Goal: Transaction & Acquisition: Purchase product/service

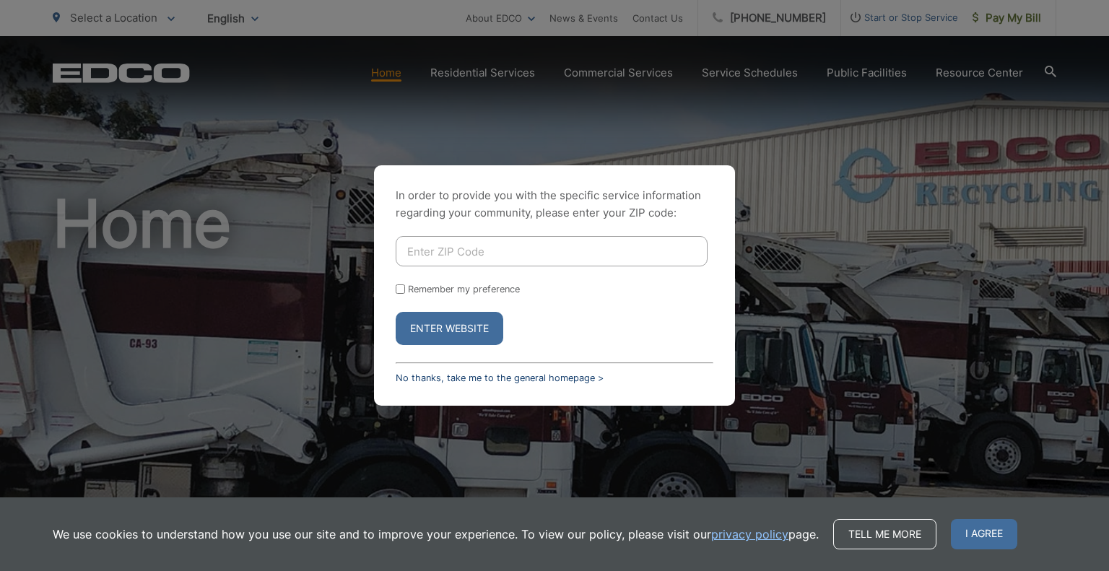
click at [519, 376] on link "No thanks, take me to the general homepage >" at bounding box center [500, 378] width 208 height 11
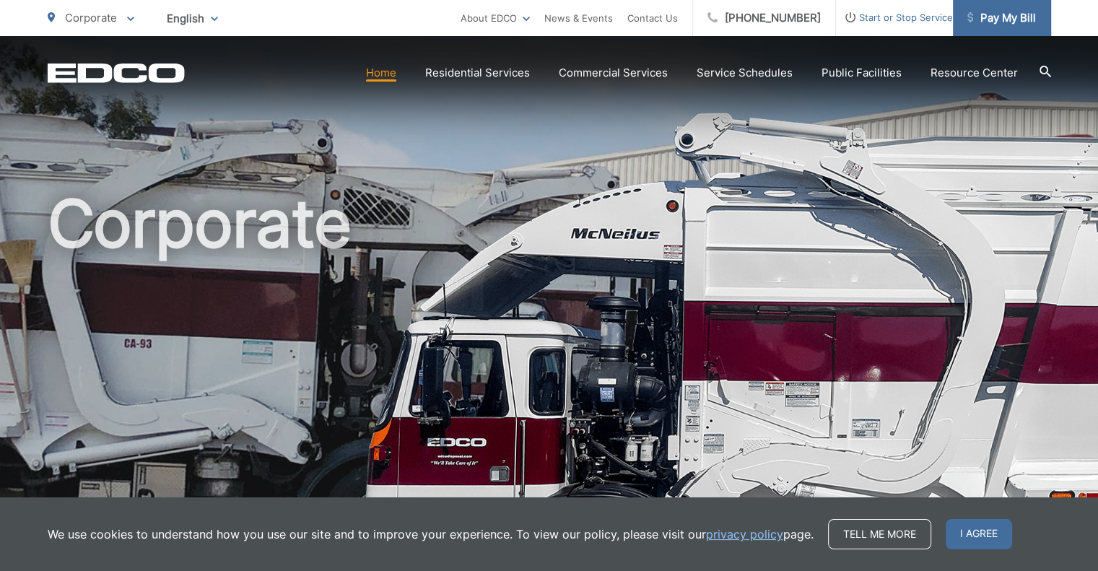
click at [1000, 18] on span "Pay My Bill" at bounding box center [1002, 17] width 69 height 17
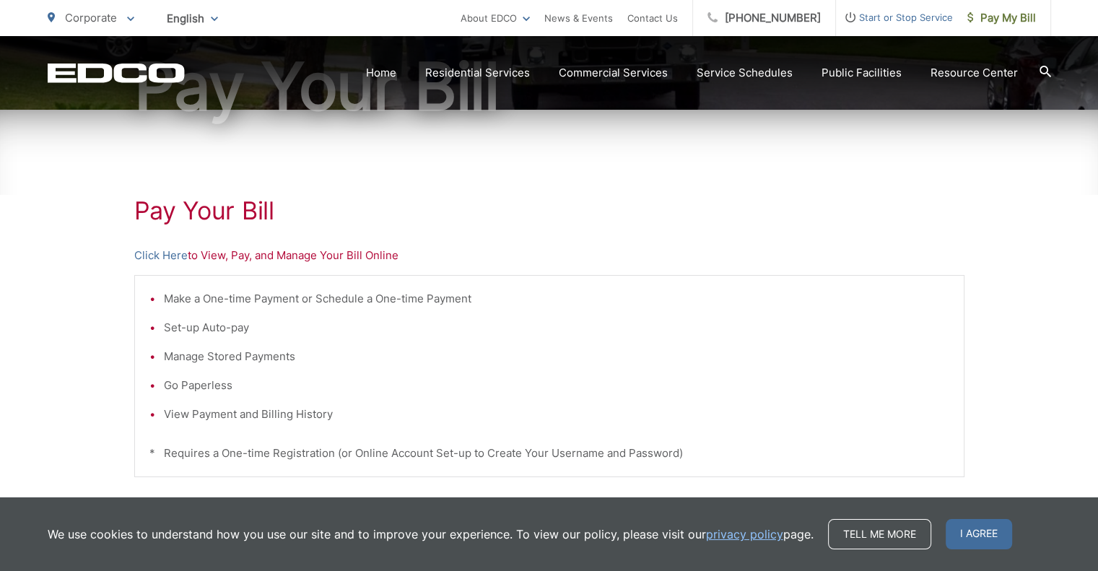
scroll to position [176, 0]
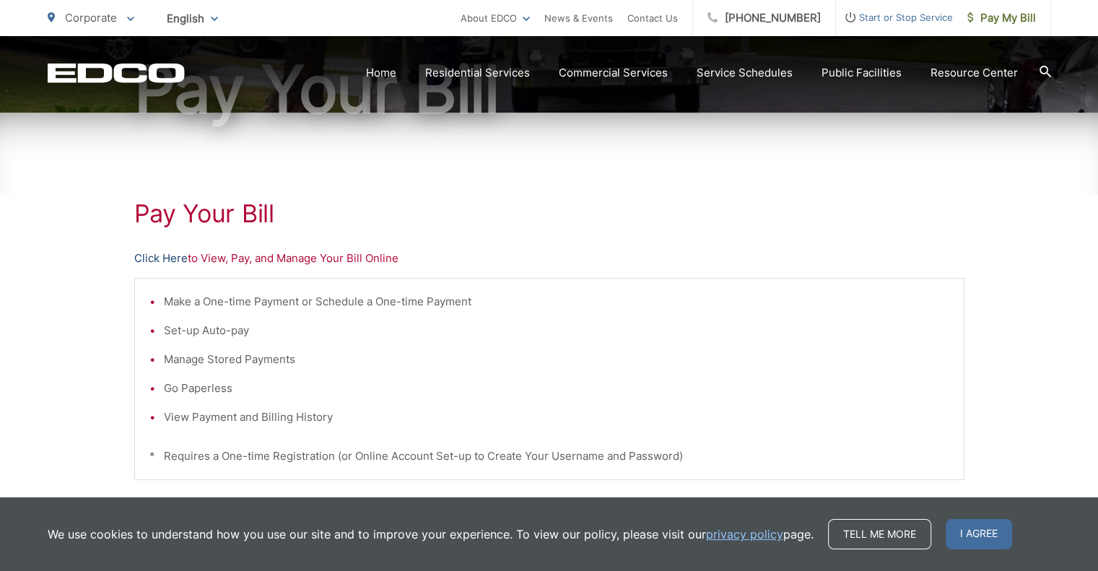
click at [162, 252] on link "Click Here" at bounding box center [160, 258] width 53 height 17
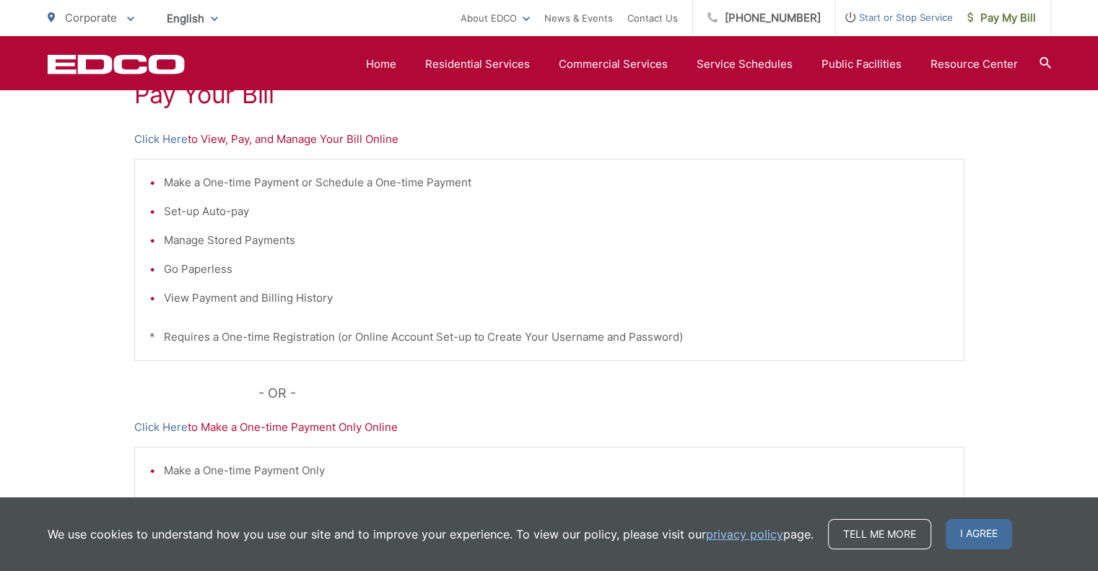
scroll to position [321, 0]
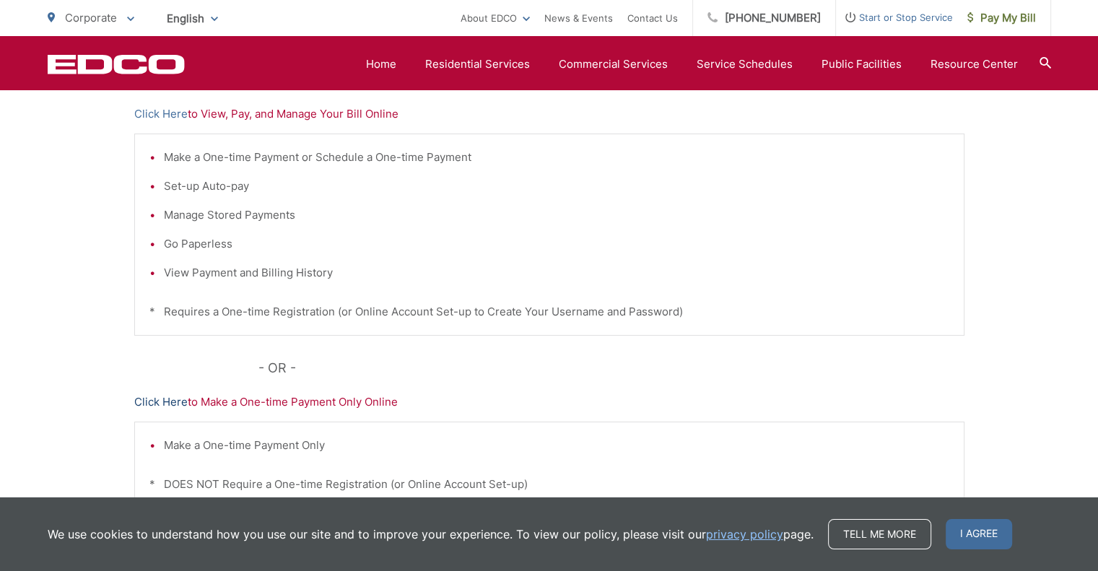
click at [179, 400] on link "Click Here" at bounding box center [160, 402] width 53 height 17
